Goal: Transaction & Acquisition: Purchase product/service

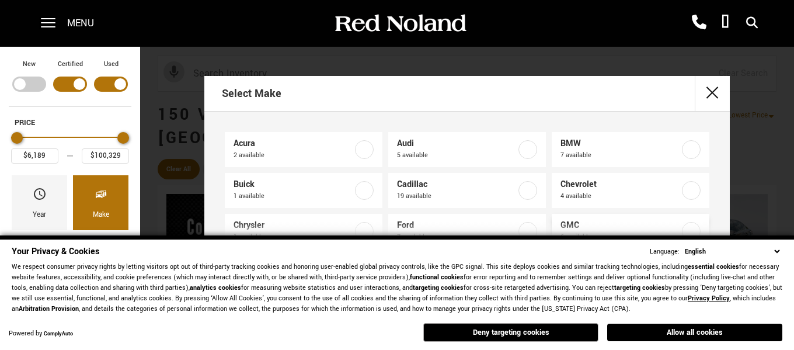
drag, startPoint x: 663, startPoint y: 329, endPoint x: 556, endPoint y: 219, distance: 153.6
click at [664, 329] on button "Allow all cookies" at bounding box center [694, 332] width 175 height 18
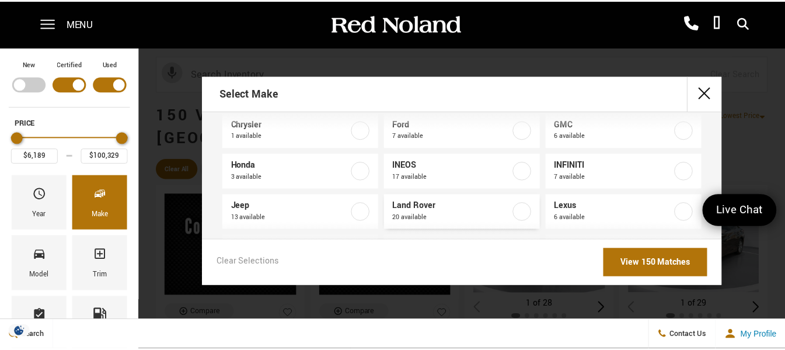
scroll to position [117, 0]
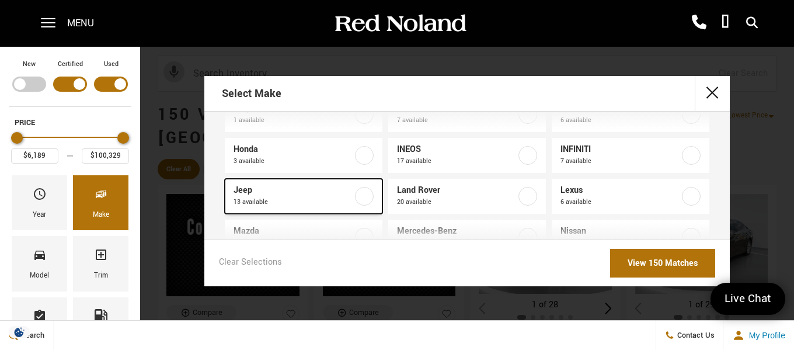
click at [358, 195] on label at bounding box center [364, 196] width 19 height 19
type input "$12,689"
type input "$75,622"
checkbox input "true"
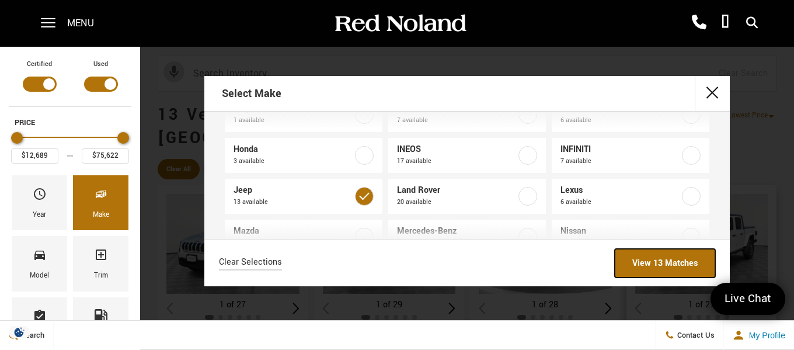
click at [648, 259] on link "View 13 Matches" at bounding box center [665, 263] width 100 height 29
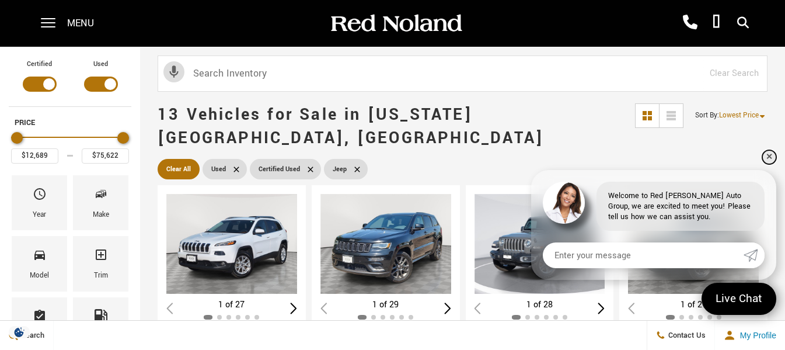
click at [768, 156] on link "✕" at bounding box center [770, 157] width 14 height 14
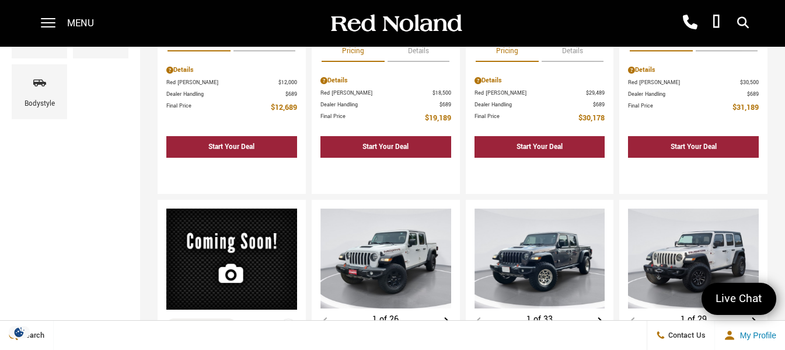
scroll to position [331, 0]
